Goal: Obtain resource: Download file/media

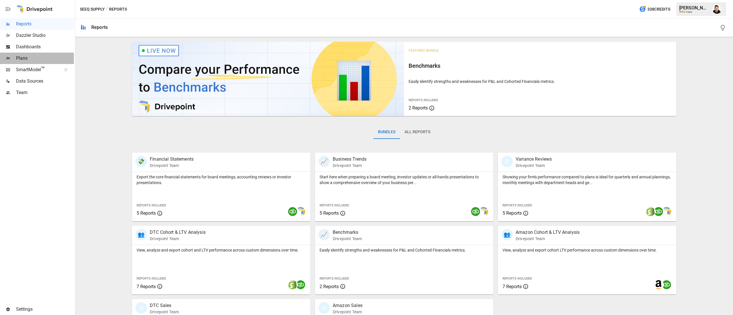
click at [34, 60] on span "Plans" at bounding box center [45, 58] width 58 height 7
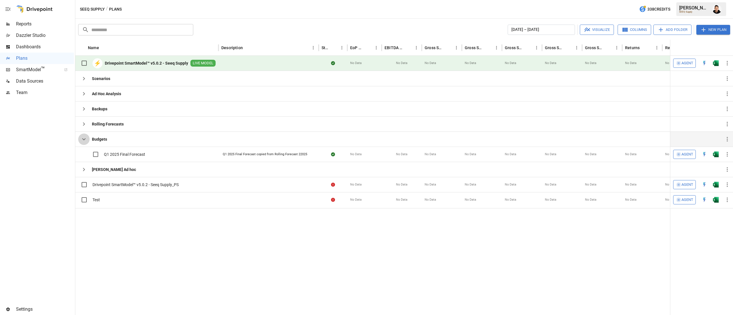
click at [84, 138] on icon "button" at bounding box center [83, 139] width 7 height 7
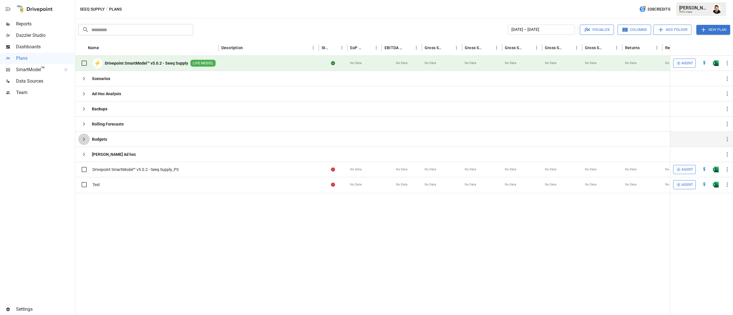
click at [84, 138] on icon "button" at bounding box center [83, 139] width 7 height 7
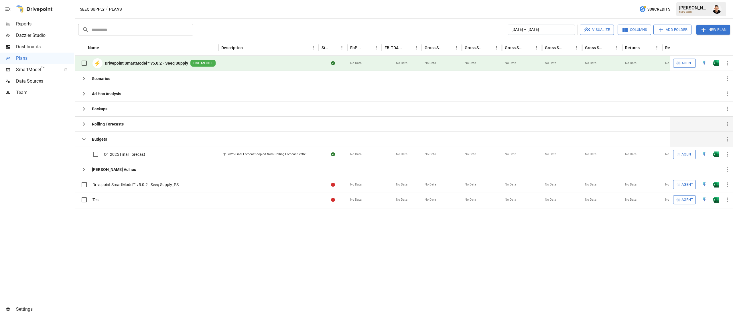
click at [84, 131] on div "Rolling Forecasts" at bounding box center [100, 124] width 45 height 15
click at [81, 109] on icon "button" at bounding box center [83, 109] width 7 height 7
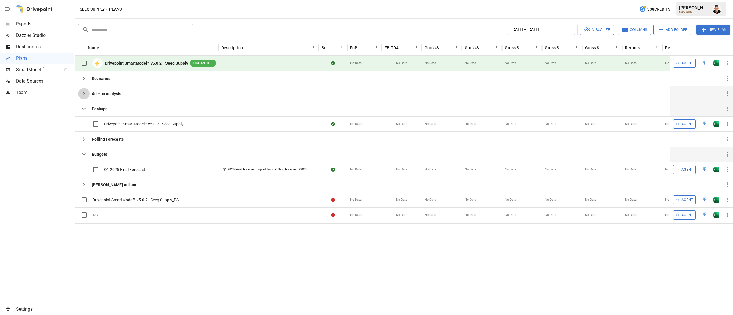
click at [84, 93] on icon "button" at bounding box center [83, 93] width 7 height 7
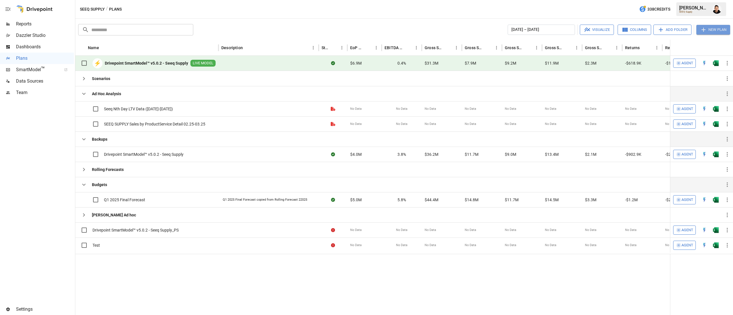
click at [717, 26] on button "New Plan" at bounding box center [713, 30] width 34 height 10
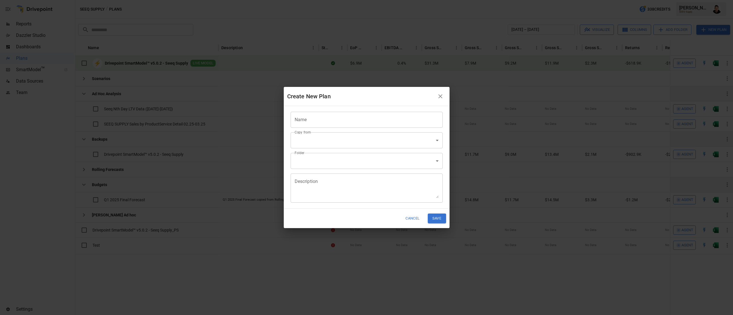
click at [406, 116] on input "Name" at bounding box center [366, 120] width 152 height 16
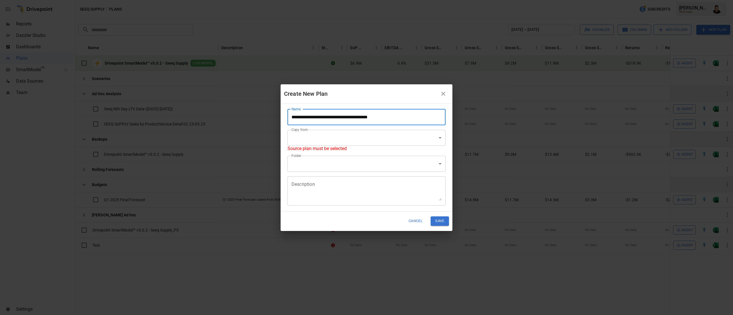
type input "**********"
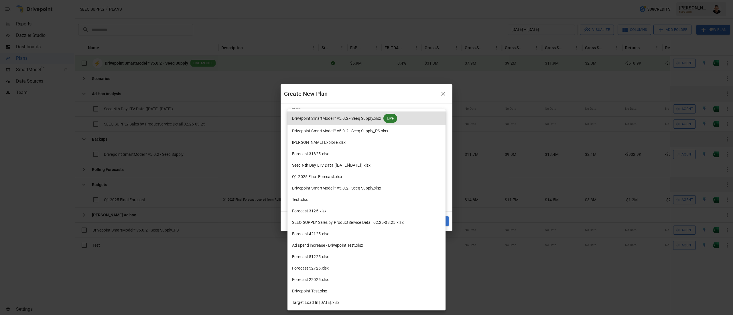
click at [328, 0] on body "Reports Dazzler Studio Dashboards Plans SmartModel ™ Data Sources Team Settings…" at bounding box center [366, 0] width 733 height 0
click at [341, 163] on span "Seeq Nth Day LTV Data ([DATE]-[DATE]).xlsx" at bounding box center [331, 166] width 79 height 6
type input "**********"
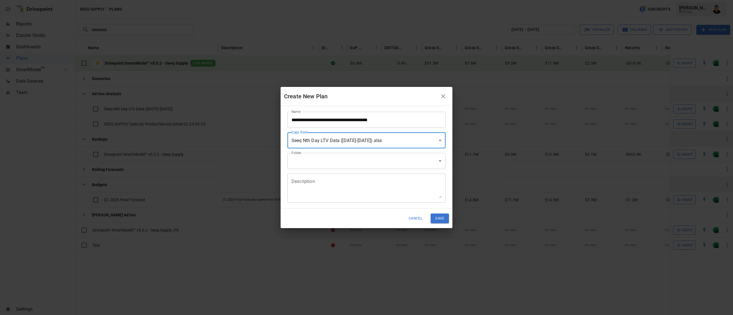
click at [311, 0] on body "Reports Dazzler Studio Dashboards Plans SmartModel ™ Data Sources Team Settings…" at bounding box center [366, 0] width 733 height 0
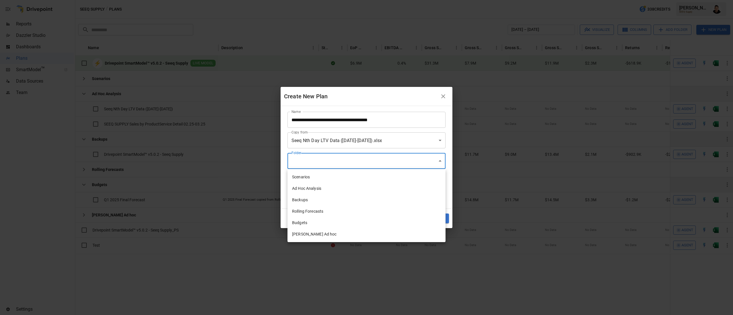
click at [319, 185] on li "Ad Hoc Analysis" at bounding box center [366, 188] width 158 height 11
type input "**********"
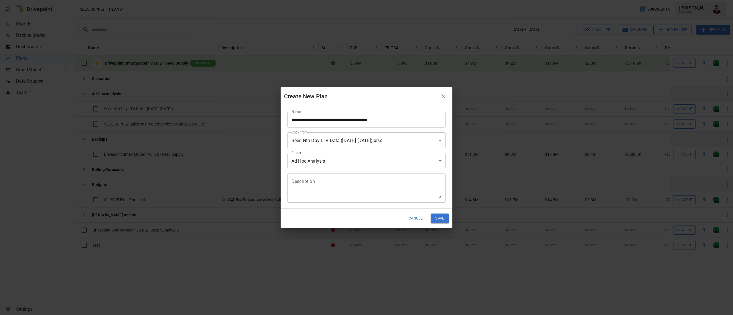
click at [444, 226] on div "Cancel Save" at bounding box center [366, 218] width 172 height 19
click at [438, 217] on button "Save" at bounding box center [439, 218] width 18 height 9
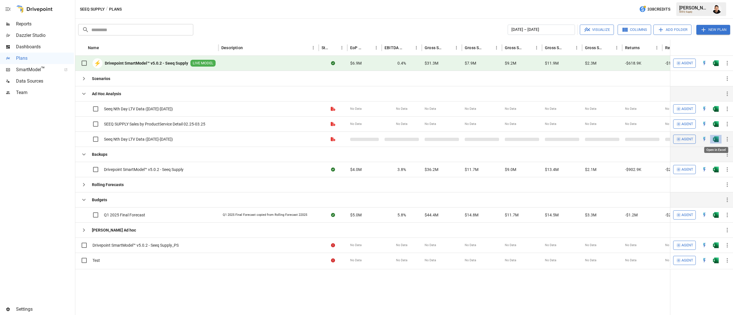
click at [716, 141] on img "Open in Excel" at bounding box center [715, 139] width 6 height 6
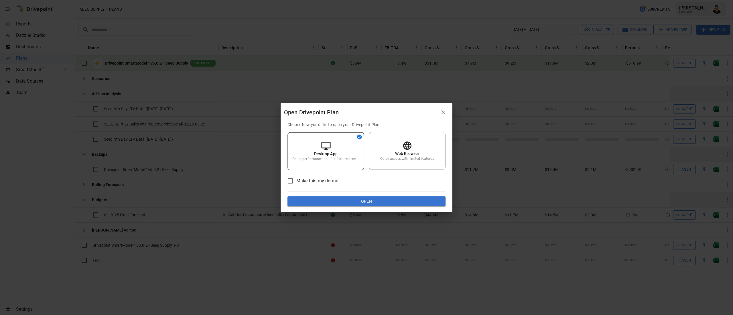
drag, startPoint x: 423, startPoint y: 211, endPoint x: 423, endPoint y: 207, distance: 4.6
click at [423, 211] on div "Open Drivepoint Plan Choose how you'd like to open your Drivepoint Plan Desktop…" at bounding box center [366, 157] width 733 height 315
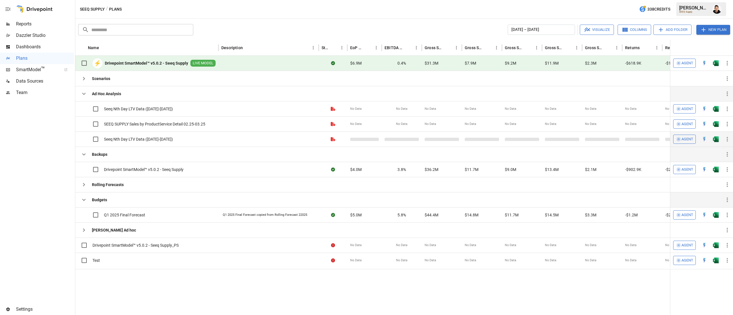
click at [716, 142] on img "Open in Excel" at bounding box center [715, 139] width 6 height 6
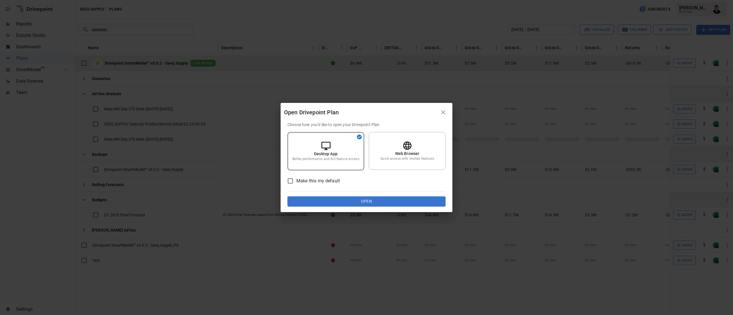
click at [380, 201] on button "Open" at bounding box center [366, 202] width 158 height 10
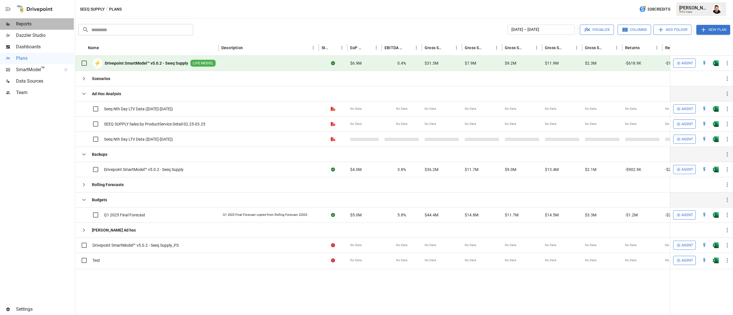
click at [21, 26] on span "Reports" at bounding box center [45, 24] width 58 height 7
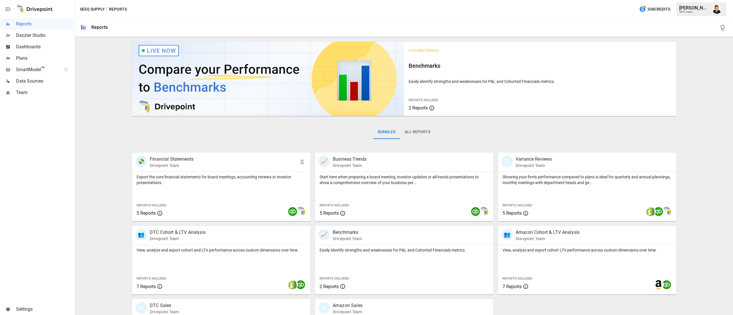
scroll to position [55, 0]
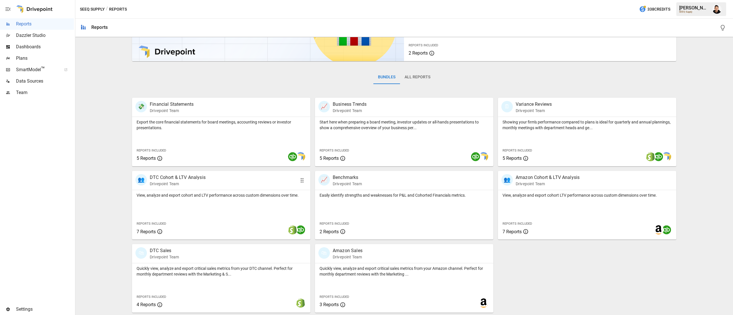
click at [259, 223] on div at bounding box center [258, 229] width 104 height 19
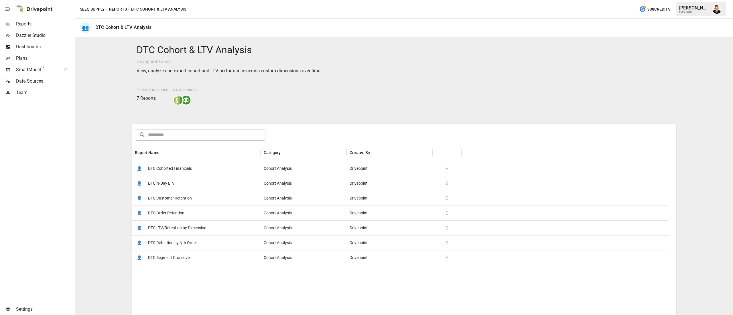
click at [182, 182] on div "👤 DTC N-Day LTV" at bounding box center [196, 183] width 129 height 15
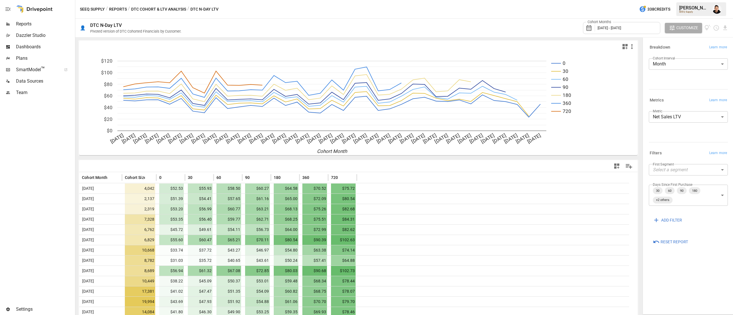
click at [621, 27] on span "[DATE] - [DATE]" at bounding box center [608, 28] width 23 height 4
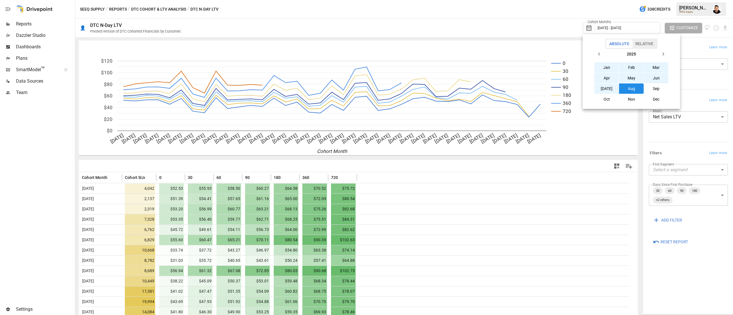
click at [597, 55] on icon "button" at bounding box center [599, 54] width 5 height 5
click at [601, 66] on button "Jan" at bounding box center [606, 67] width 25 height 10
click at [662, 54] on icon "button" at bounding box center [662, 54] width 5 height 5
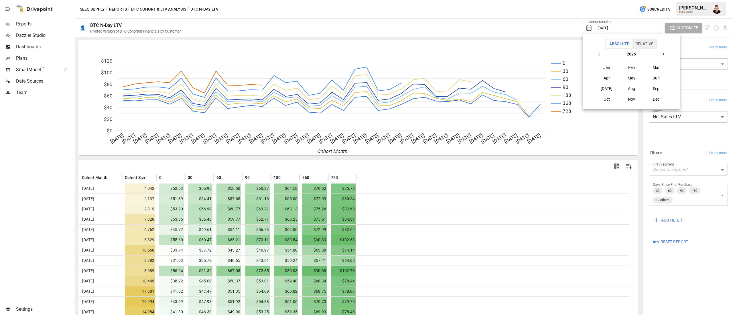
click at [662, 54] on icon "button" at bounding box center [662, 54] width 5 height 5
click at [599, 56] on icon "button" at bounding box center [599, 54] width 5 height 5
click at [625, 89] on button "Aug" at bounding box center [631, 89] width 25 height 10
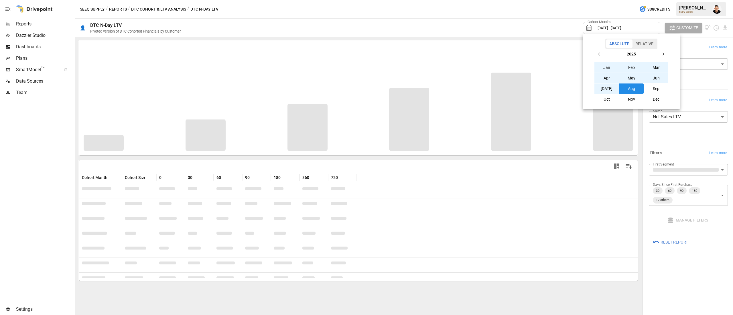
click at [545, 22] on div at bounding box center [366, 157] width 733 height 315
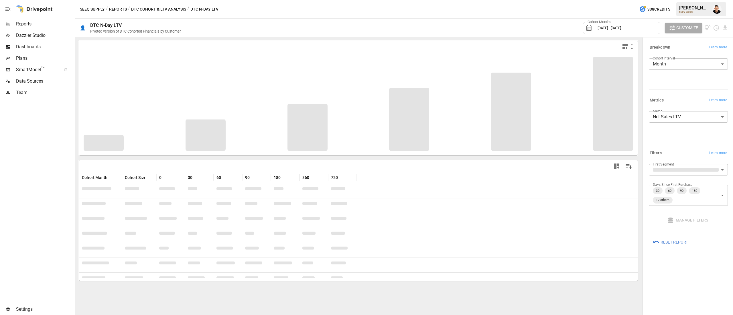
click at [695, 0] on body "Reports Dazzler Studio Dashboards Plans SmartModel ™ Data Sources Team Settings…" at bounding box center [366, 0] width 733 height 0
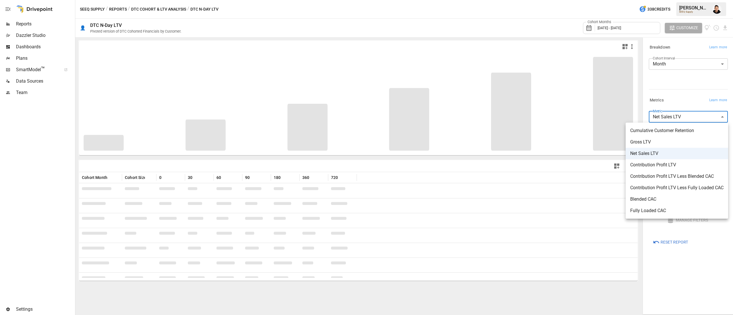
click at [663, 104] on div at bounding box center [366, 157] width 733 height 315
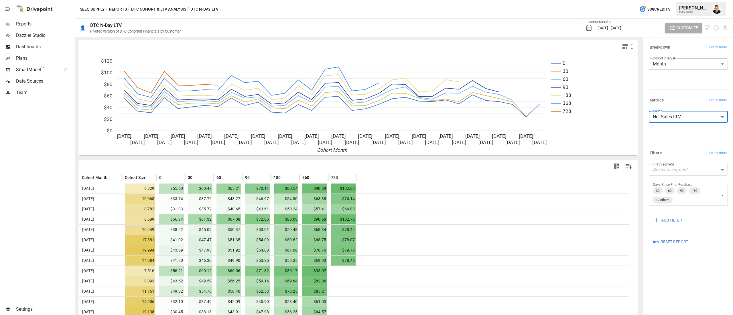
click at [684, 0] on body "Reports Dazzler Studio Dashboards Plans SmartModel ™ Data Sources Team Settings…" at bounding box center [366, 0] width 733 height 0
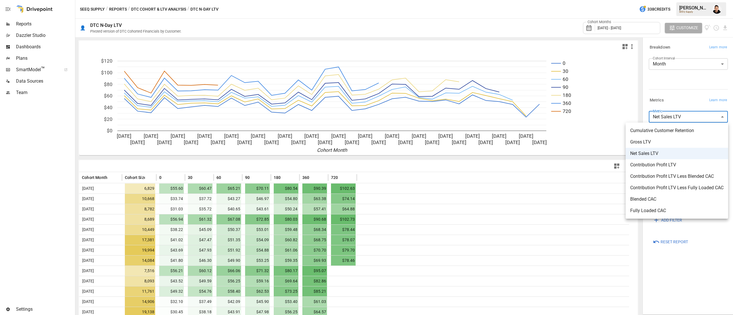
click at [674, 129] on span "Cumulative Customer Retention" at bounding box center [676, 130] width 93 height 7
type input "**********"
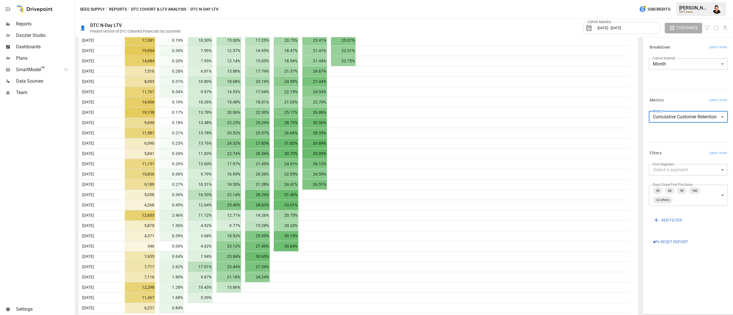
scroll to position [201, 0]
click at [723, 30] on icon "Download report" at bounding box center [724, 28] width 7 height 7
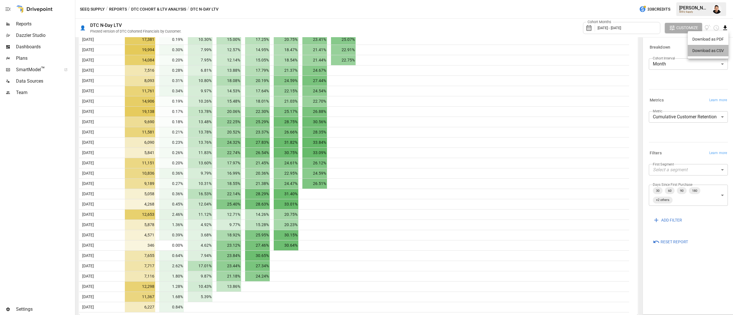
click at [705, 46] on li "Download as CSV" at bounding box center [707, 50] width 41 height 11
click at [674, 163] on div "**********" at bounding box center [686, 198] width 81 height 73
click at [675, 165] on div "**********" at bounding box center [686, 198] width 81 height 73
click at [674, 0] on body "Reports Dazzler Studio Dashboards Plans SmartModel ™ Data Sources Team Settings…" at bounding box center [366, 0] width 733 height 0
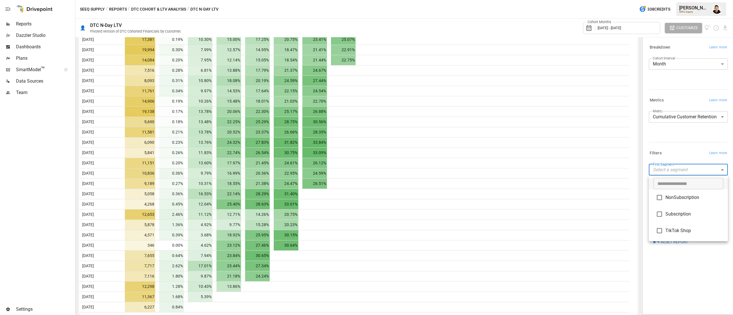
click at [670, 202] on li "NonSubscription" at bounding box center [687, 197] width 79 height 17
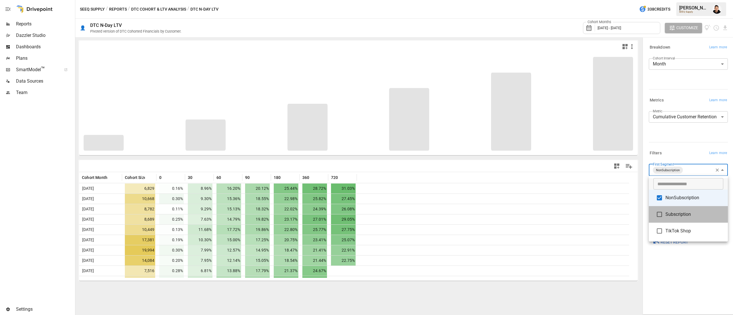
click at [671, 209] on li "Subscription" at bounding box center [687, 214] width 79 height 17
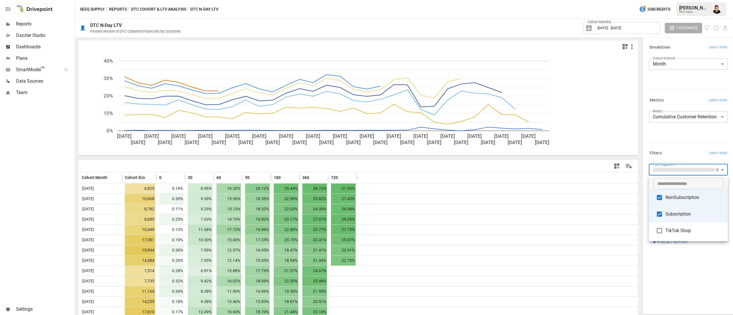
click at [673, 141] on div at bounding box center [366, 157] width 733 height 315
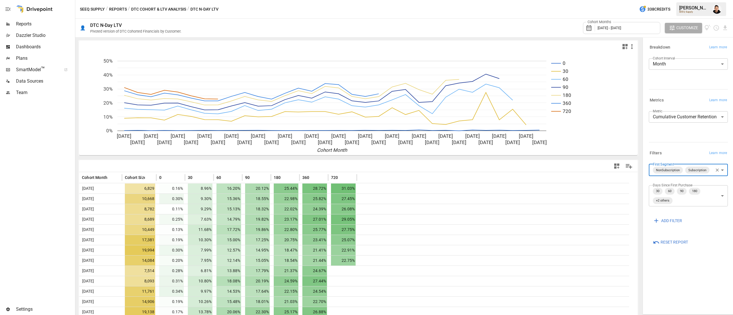
scroll to position [201, 0]
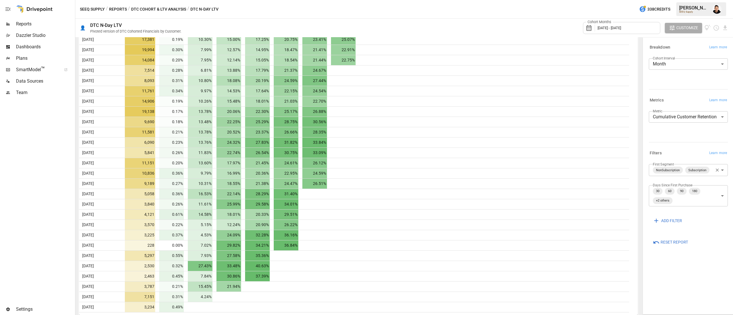
click at [721, 0] on body "Reports Dazzler Studio Dashboards Plans SmartModel ™ Data Sources Team Settings…" at bounding box center [366, 0] width 733 height 0
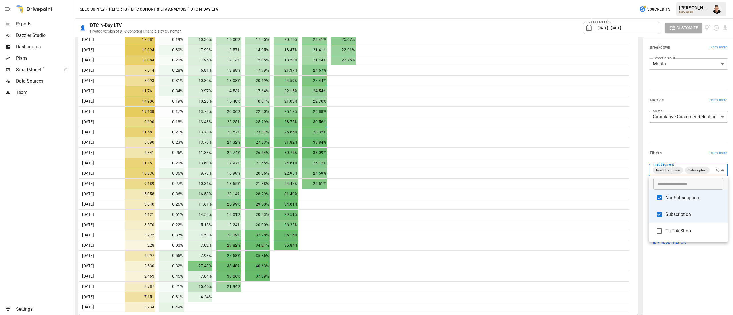
click at [666, 205] on li "NonSubscription" at bounding box center [687, 198] width 79 height 17
click at [665, 203] on li "NonSubscription" at bounding box center [687, 198] width 79 height 17
type input "**********"
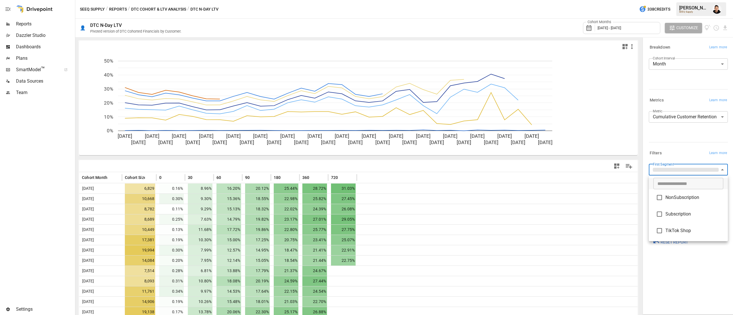
click at [684, 286] on div at bounding box center [366, 157] width 733 height 315
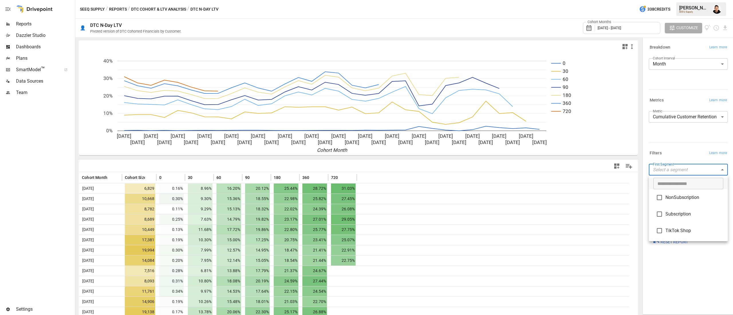
click at [691, 0] on body "Reports Dazzler Studio Dashboards Plans SmartModel ™ Data Sources Team Settings…" at bounding box center [366, 0] width 733 height 0
click at [688, 196] on span "NonSubscription" at bounding box center [694, 197] width 58 height 7
type input "**********"
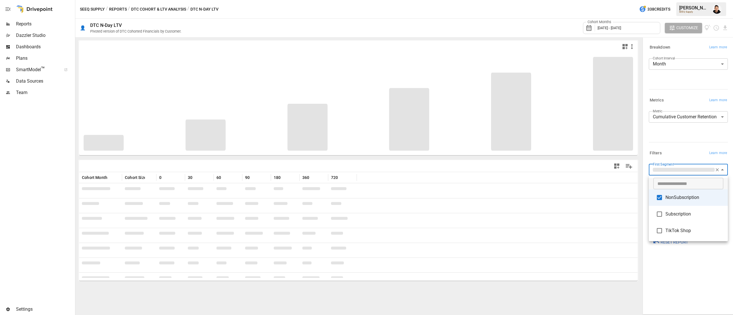
click at [669, 140] on div at bounding box center [366, 157] width 733 height 315
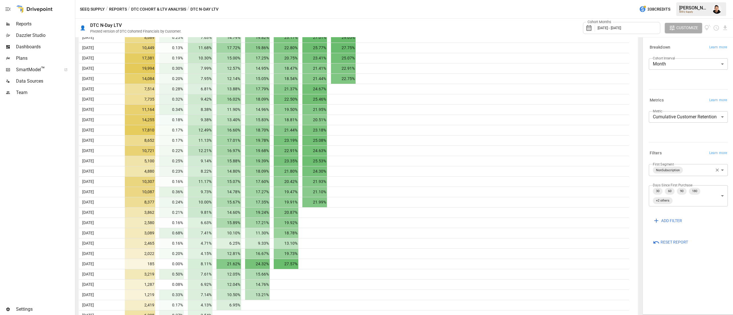
scroll to position [201, 0]
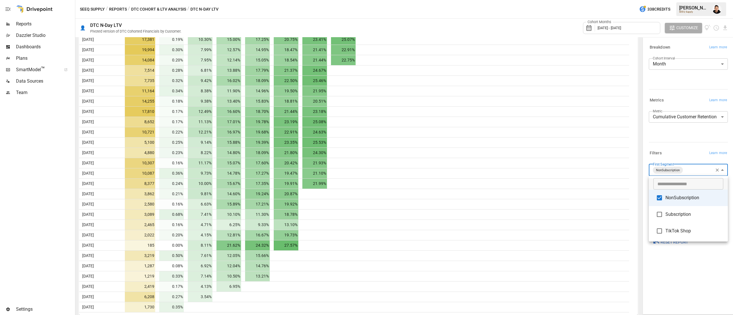
click at [705, 0] on body "Reports Dazzler Studio Dashboards Plans SmartModel ™ Data Sources Team Settings…" at bounding box center [366, 0] width 733 height 0
click at [680, 200] on span "NonSubscription" at bounding box center [694, 198] width 58 height 7
click at [676, 214] on span "Subscription" at bounding box center [694, 214] width 58 height 7
type input "**********"
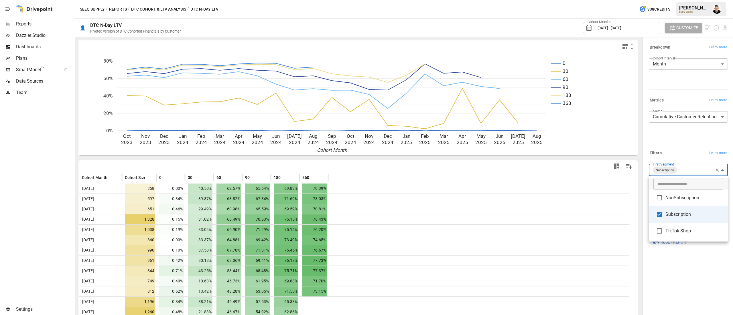
click at [634, 183] on div at bounding box center [366, 157] width 733 height 315
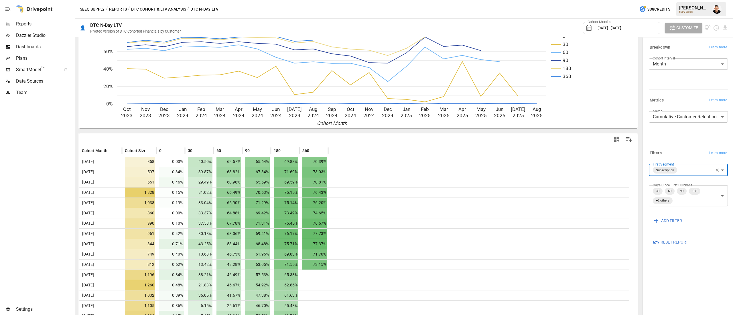
scroll to position [108, 0]
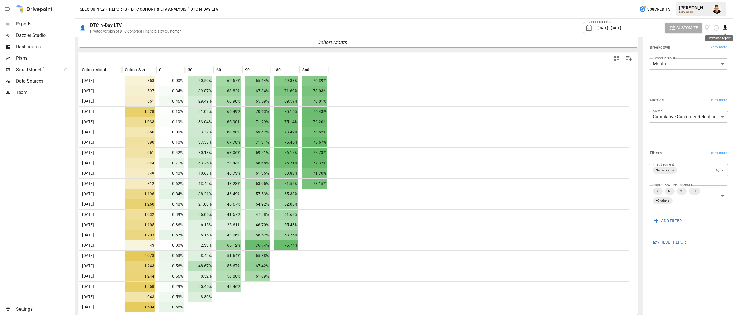
click at [724, 30] on icon "Download report" at bounding box center [724, 28] width 7 height 7
click at [708, 52] on li "Download as CSV" at bounding box center [707, 50] width 41 height 11
click at [693, 0] on body "Reports Dazzler Studio Dashboards Plans SmartModel ™ Data Sources Team Settings…" at bounding box center [366, 0] width 733 height 0
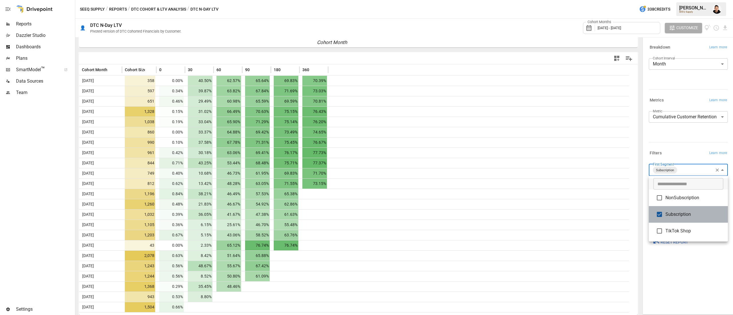
click at [670, 211] on li "Subscription" at bounding box center [687, 214] width 79 height 17
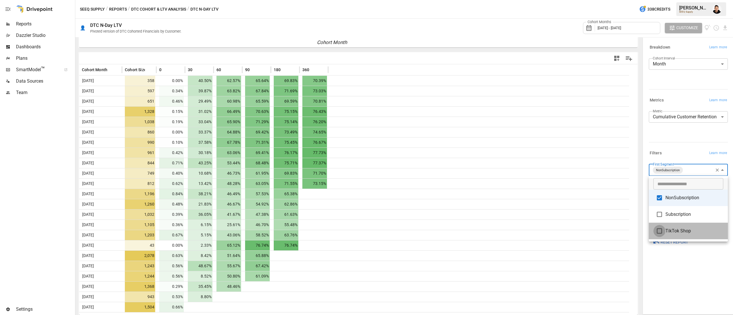
type input "**********"
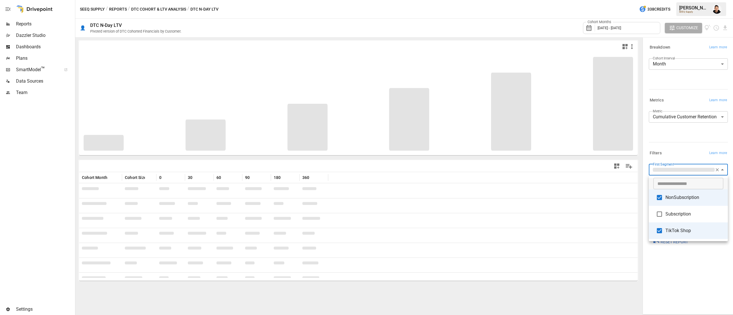
click at [666, 138] on div at bounding box center [366, 157] width 733 height 315
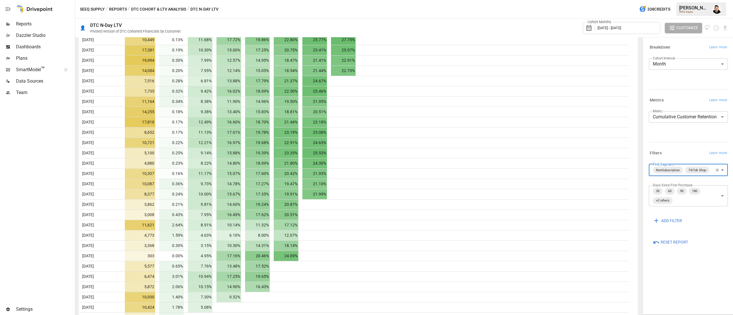
scroll to position [201, 0]
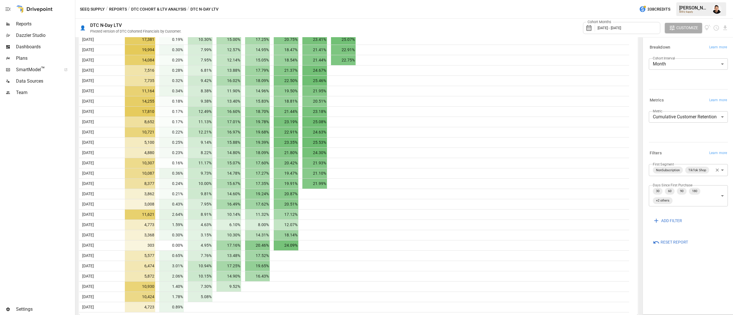
click at [728, 24] on div "👤 DTC N-Day LTV Pivoted version of DTC Cohorted Financials by Customer. Cohort …" at bounding box center [403, 28] width 657 height 19
click at [723, 30] on icon "Download report" at bounding box center [725, 27] width 4 height 5
click at [700, 49] on li "Download as CSV" at bounding box center [707, 50] width 41 height 11
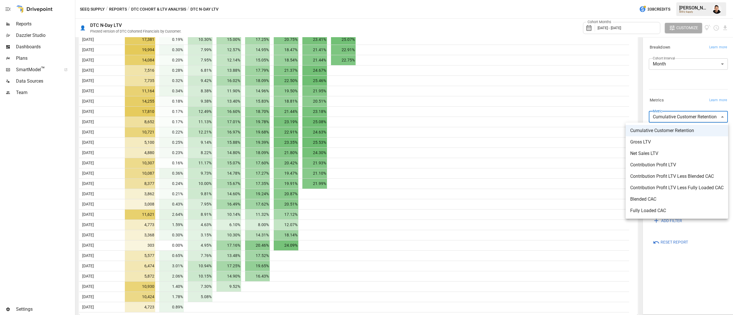
click at [695, 0] on body "Reports Dazzler Studio Dashboards Plans SmartModel ™ Data Sources Team Settings…" at bounding box center [366, 0] width 733 height 0
click at [665, 153] on span "Net Sales LTV" at bounding box center [676, 153] width 93 height 7
type input "**********"
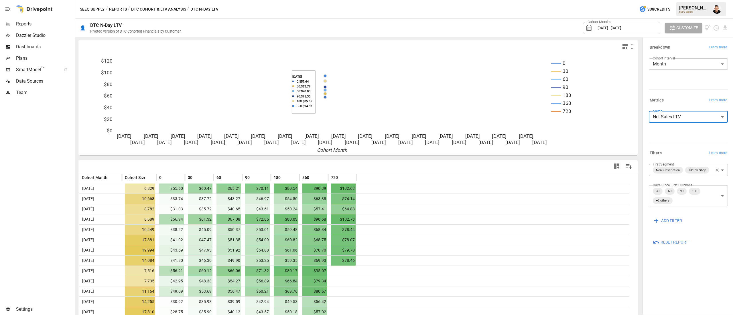
scroll to position [201, 0]
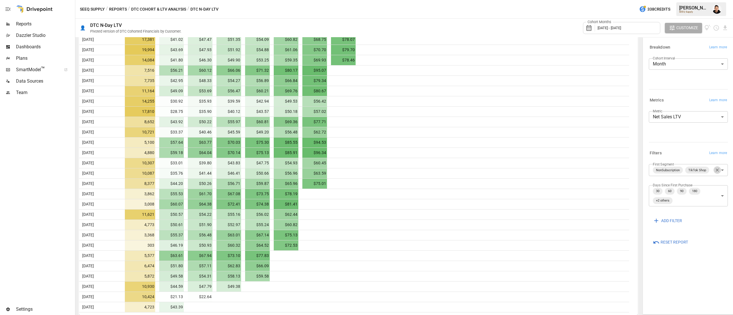
click at [714, 168] on icon "button" at bounding box center [716, 170] width 5 height 5
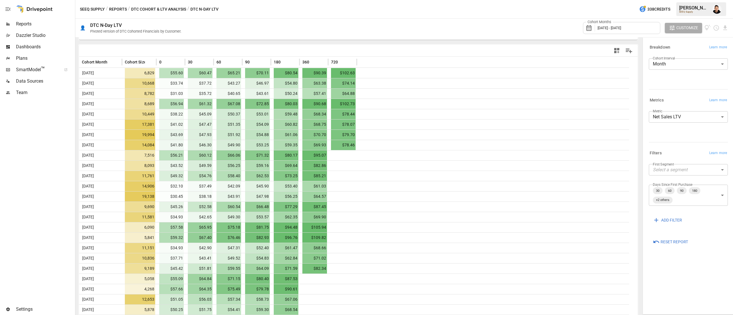
scroll to position [201, 0]
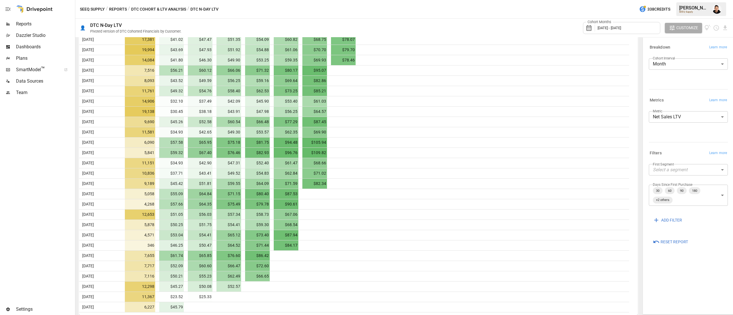
click at [724, 33] on div "Cohort Months [DATE] - [DATE] Customize" at bounding box center [655, 28] width 145 height 19
click at [724, 25] on div "Cohort Months [DATE] - [DATE] Customize" at bounding box center [655, 28] width 145 height 19
click at [728, 28] on div "👤 DTC N-Day LTV Pivoted version of DTC Cohorted Financials by Customer. Cohort …" at bounding box center [403, 28] width 657 height 19
click at [723, 29] on icon "Download report" at bounding box center [724, 28] width 7 height 7
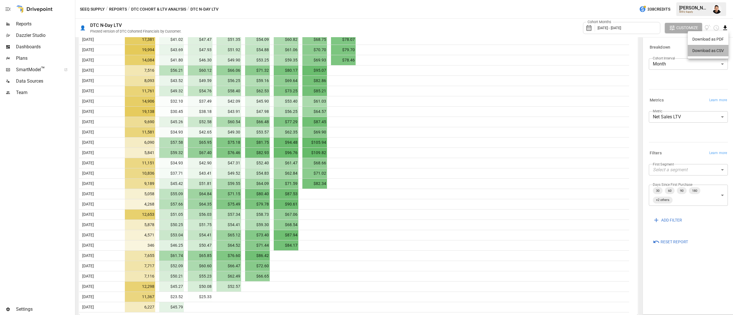
click at [704, 51] on li "Download as CSV" at bounding box center [707, 50] width 41 height 11
click at [686, 0] on body "Reports Dazzler Studio Dashboards Plans SmartModel ™ Data Sources Team Settings…" at bounding box center [366, 0] width 733 height 0
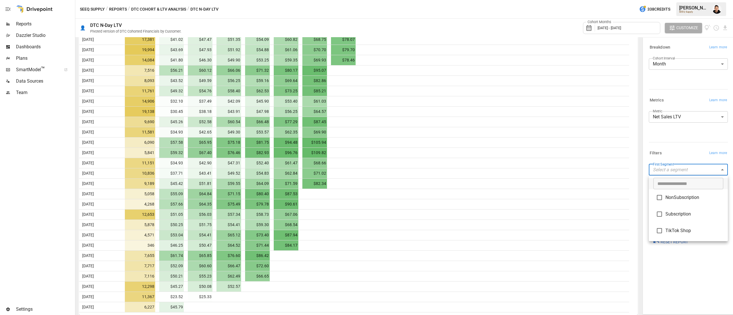
click at [666, 201] on li "NonSubscription" at bounding box center [687, 197] width 79 height 17
click at [670, 227] on li "TikTok Shop" at bounding box center [687, 231] width 79 height 17
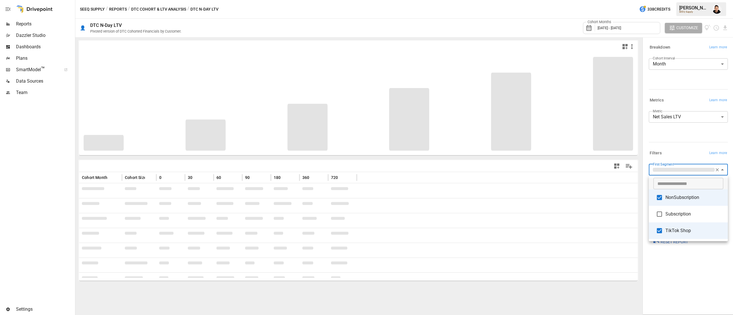
click at [674, 133] on div at bounding box center [366, 157] width 733 height 315
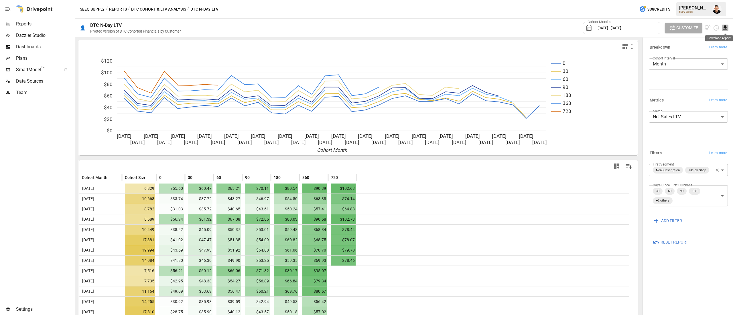
click at [723, 28] on icon "Download report" at bounding box center [724, 28] width 7 height 7
click at [704, 52] on li "Download as CSV" at bounding box center [707, 50] width 41 height 11
click at [670, 0] on body "Reports Dazzler Studio Dashboards Plans SmartModel ™ Data Sources Team Settings…" at bounding box center [366, 0] width 733 height 0
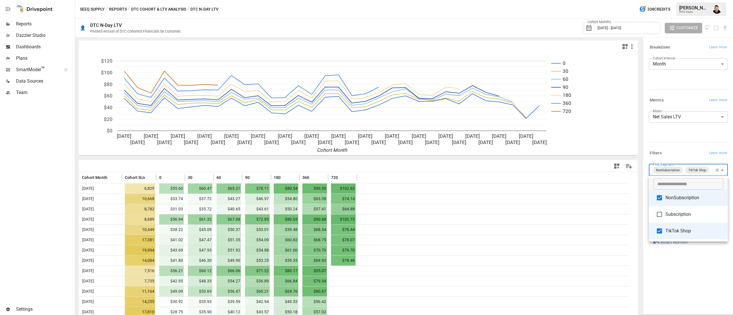
type input "**********"
click at [669, 228] on span "TikTok Shop" at bounding box center [694, 231] width 58 height 7
click at [670, 217] on span "Subscription" at bounding box center [694, 214] width 58 height 7
type input "**********"
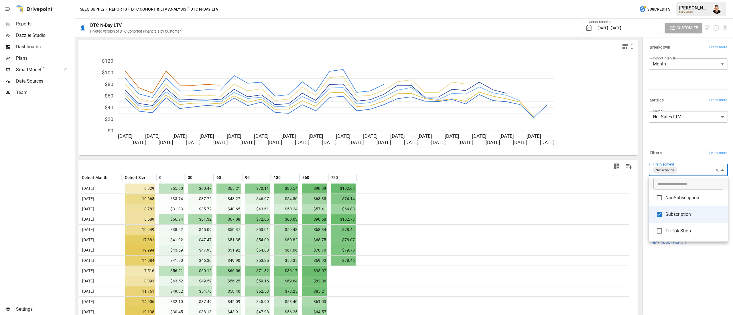
click at [684, 131] on div at bounding box center [366, 157] width 733 height 315
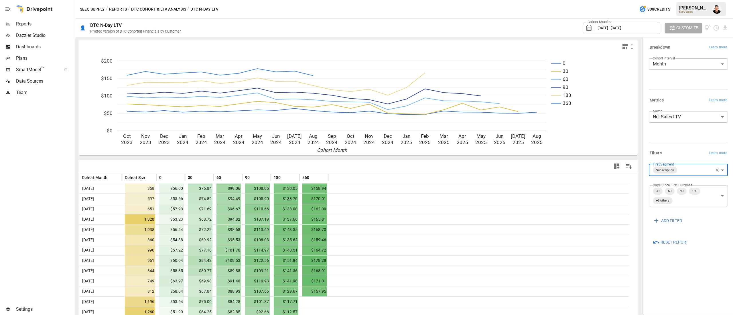
scroll to position [108, 0]
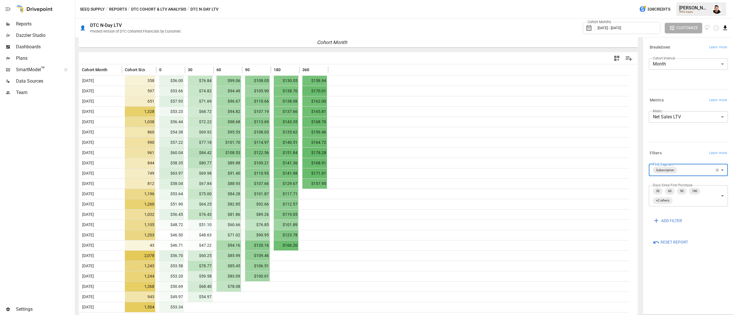
click at [725, 27] on icon "Download report" at bounding box center [725, 27] width 4 height 5
click at [699, 47] on li "Download as CSV" at bounding box center [707, 50] width 41 height 11
